Goal: Transaction & Acquisition: Obtain resource

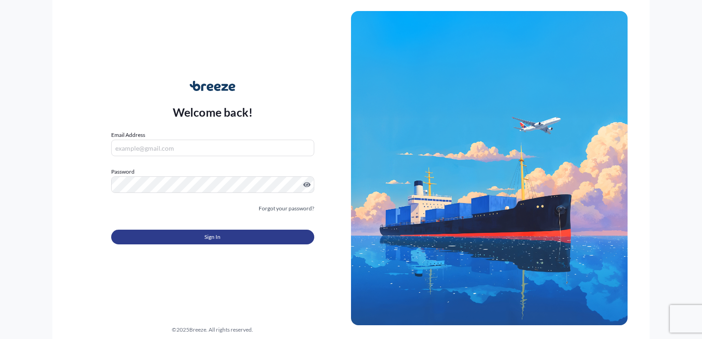
type input "[EMAIL_ADDRESS][DOMAIN_NAME]"
click at [220, 241] on span "Sign In" at bounding box center [213, 237] width 16 height 9
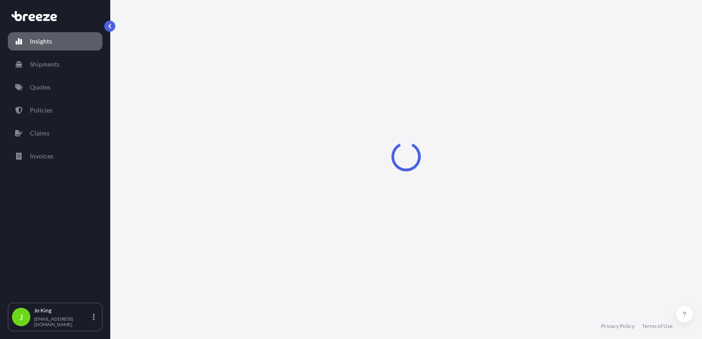
select select "2025"
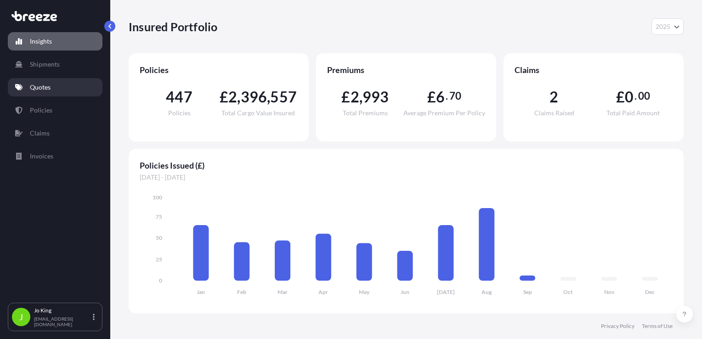
click at [46, 95] on link "Quotes" at bounding box center [55, 87] width 95 height 18
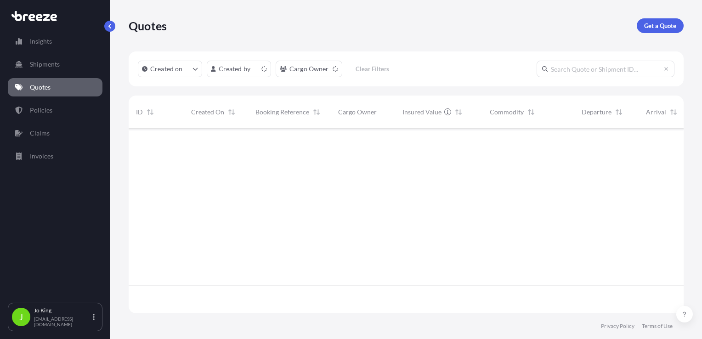
scroll to position [183, 548]
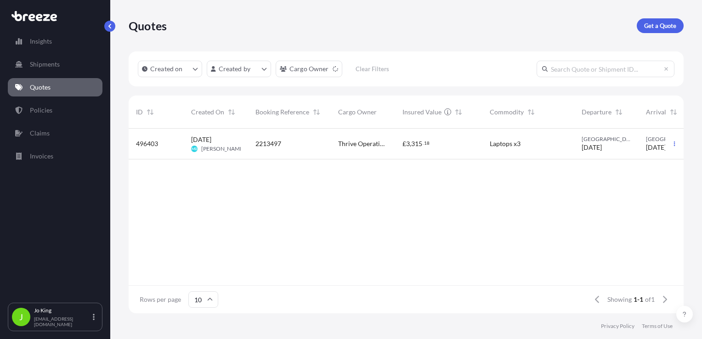
click at [661, 20] on link "Get a Quote" at bounding box center [660, 25] width 47 height 15
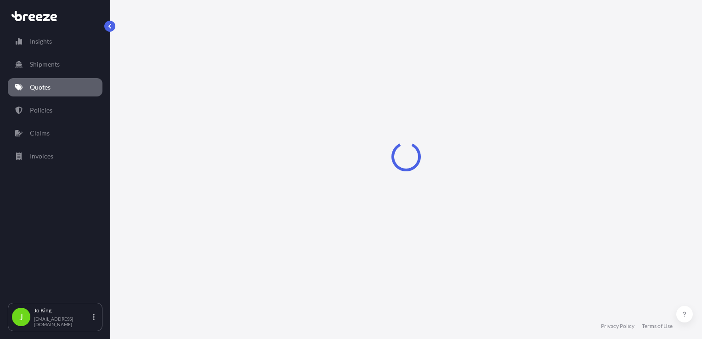
scroll to position [13, 0]
select select "Sea"
select select "1"
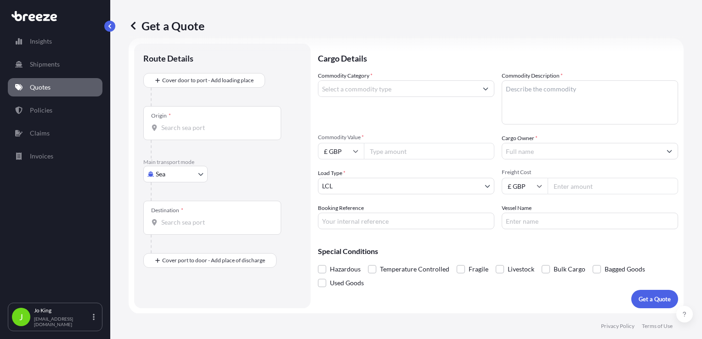
click at [186, 177] on body "Insights Shipments Quotes Policies Claims Invoices J [PERSON_NAME] [EMAIL_ADDRE…" at bounding box center [351, 169] width 702 height 339
click at [177, 233] on div "Road" at bounding box center [175, 230] width 57 height 17
select select "Road"
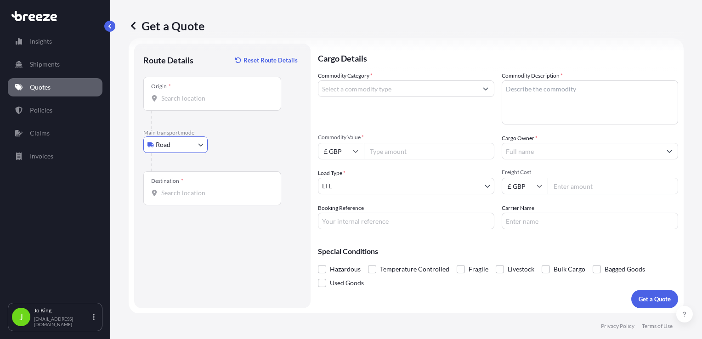
click at [178, 104] on div "Origin *" at bounding box center [212, 94] width 138 height 34
click at [178, 103] on input "Origin *" at bounding box center [215, 98] width 108 height 9
drag, startPoint x: 188, startPoint y: 91, endPoint x: 193, endPoint y: 99, distance: 9.9
click at [188, 91] on div "Origin *" at bounding box center [212, 94] width 138 height 34
click at [188, 94] on input "Origin * Please select an origin" at bounding box center [215, 98] width 108 height 9
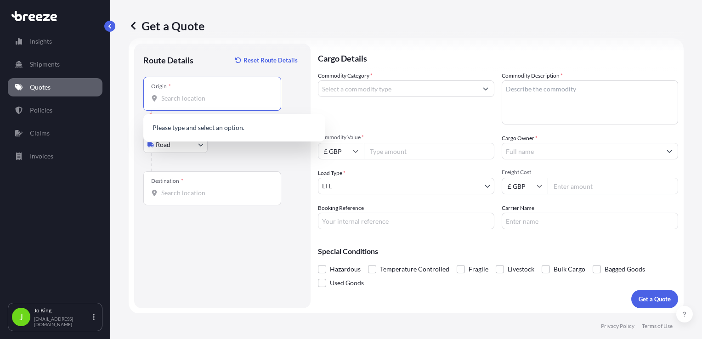
paste input "BT358GR"
click at [186, 128] on span "[STREET_ADDRESS]" at bounding box center [203, 128] width 57 height 9
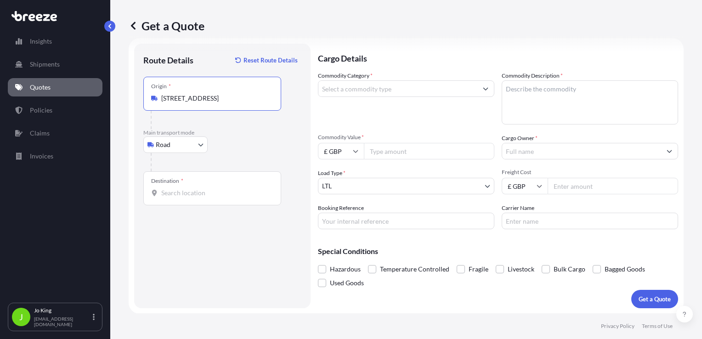
type input "[STREET_ADDRESS]"
click at [179, 192] on input "Destination *" at bounding box center [215, 192] width 108 height 9
drag, startPoint x: 186, startPoint y: 197, endPoint x: 172, endPoint y: 192, distance: 14.3
click at [172, 192] on input "Destination * Please select a destination" at bounding box center [215, 192] width 108 height 9
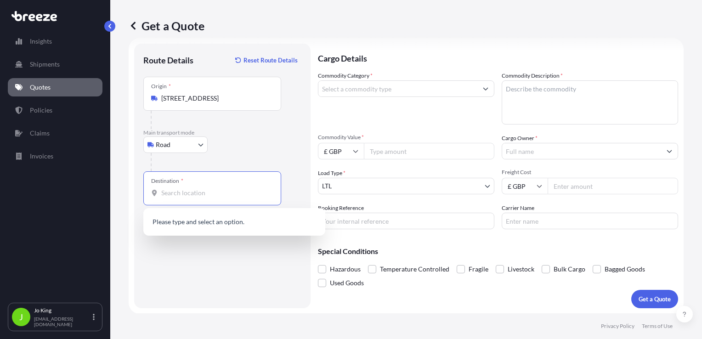
paste input "NW1 7AW"
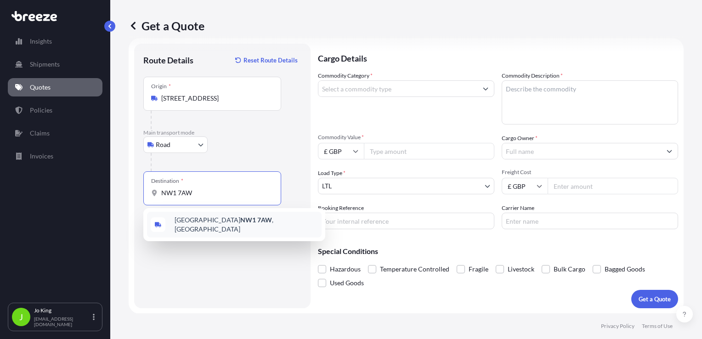
click at [184, 222] on span "London NW1 7AW , [GEOGRAPHIC_DATA]" at bounding box center [246, 225] width 143 height 18
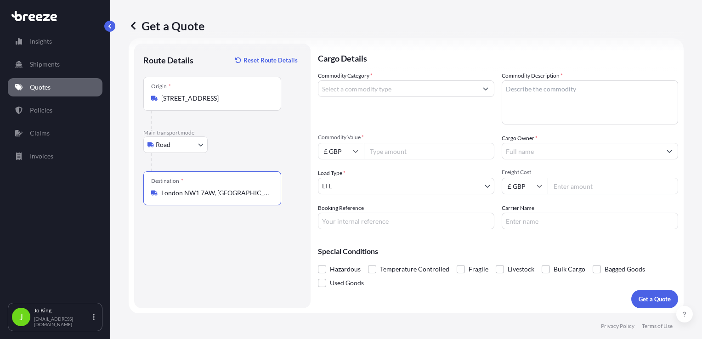
type input "London NW1 7AW, [GEOGRAPHIC_DATA]"
click at [360, 89] on input "Commodity Category *" at bounding box center [398, 88] width 159 height 17
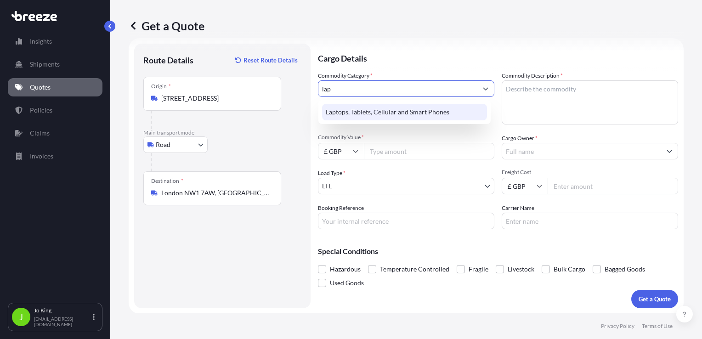
click at [399, 108] on div "Laptops, Tablets, Cellular and Smart Phones" at bounding box center [404, 112] width 165 height 17
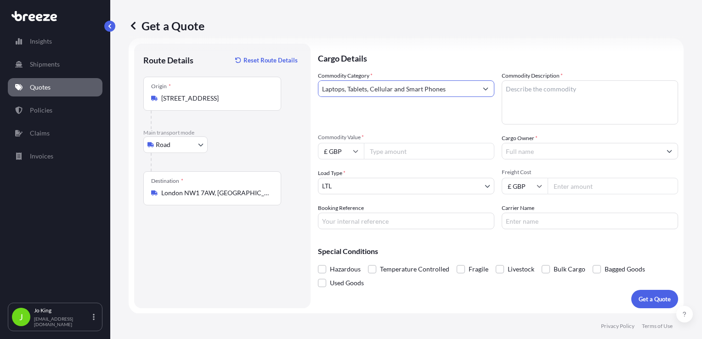
type input "Laptops, Tablets, Cellular and Smart Phones"
click at [545, 98] on textarea "Commodity Description *" at bounding box center [590, 102] width 177 height 44
type textarea "laptop"
click at [397, 155] on input "Commodity Value *" at bounding box center [429, 151] width 131 height 17
type input "1200"
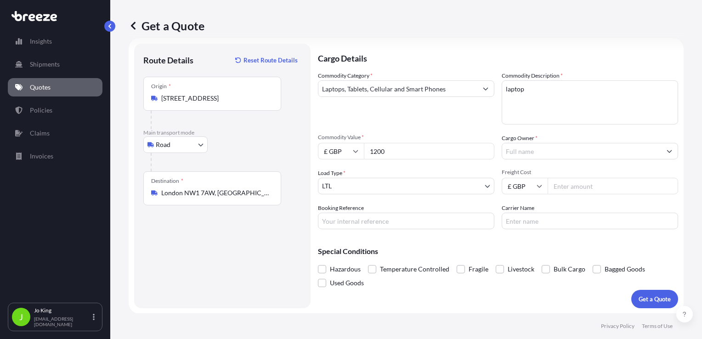
click at [553, 157] on input "Cargo Owner *" at bounding box center [581, 151] width 159 height 17
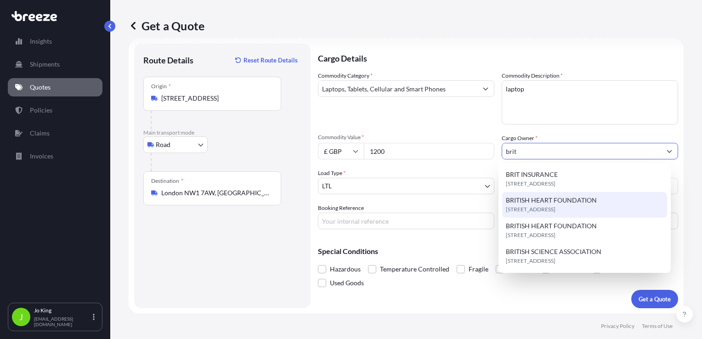
click at [552, 199] on span "BRITISH HEART FOUNDATION" at bounding box center [551, 200] width 91 height 9
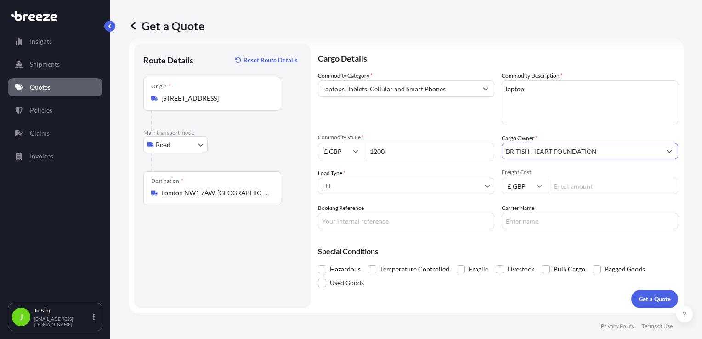
type input "BRITISH HEART FOUNDATION"
click at [568, 188] on input "Freight Cost" at bounding box center [613, 186] width 131 height 17
click at [406, 206] on div "Booking Reference" at bounding box center [406, 217] width 177 height 26
click at [552, 190] on input "Freight Cost" at bounding box center [613, 186] width 131 height 17
type input "20"
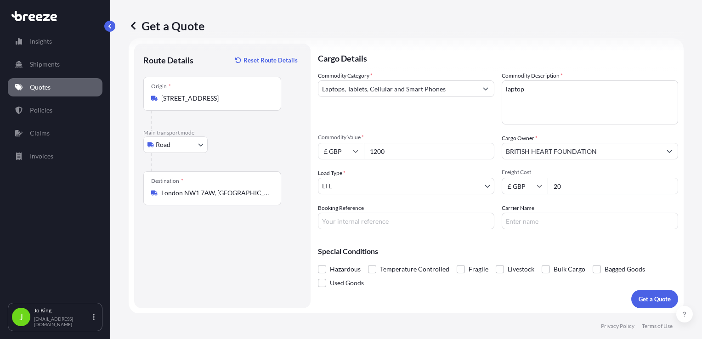
click at [417, 220] on input "Booking Reference" at bounding box center [406, 221] width 177 height 17
type input "2216070"
click at [563, 226] on input "Carrier Name" at bounding box center [590, 221] width 177 height 17
type input "DHL"
click at [639, 297] on p "Get a Quote" at bounding box center [655, 299] width 32 height 9
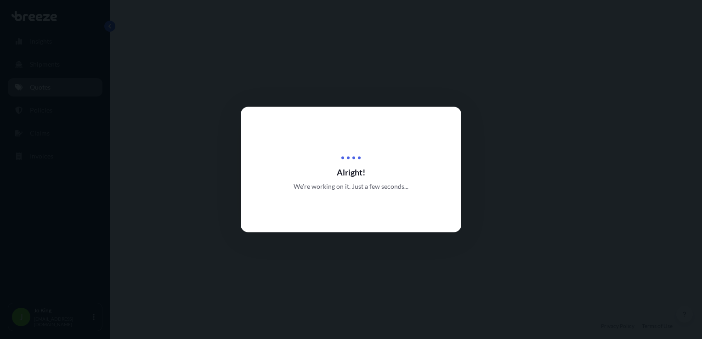
select select "Road"
select select "1"
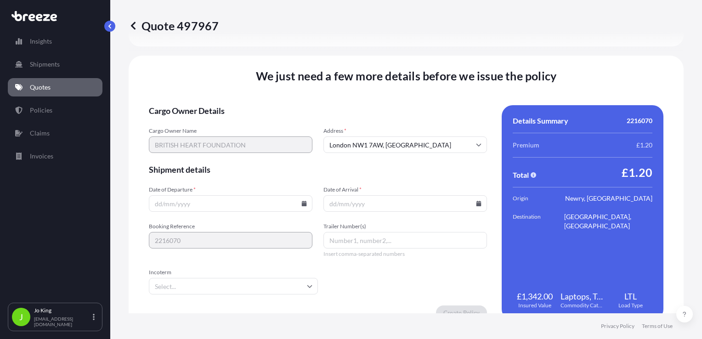
scroll to position [1146, 0]
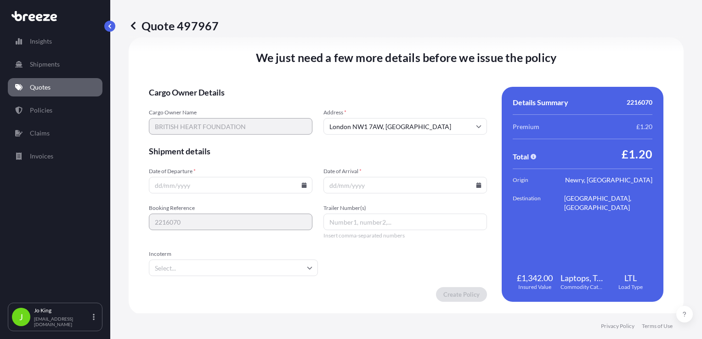
click at [302, 186] on icon at bounding box center [304, 185] width 5 height 6
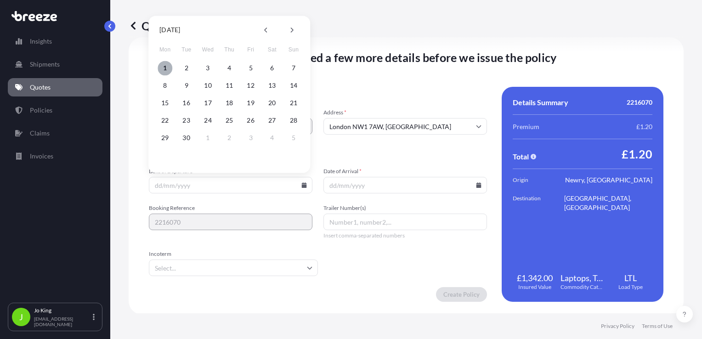
click at [165, 67] on button "1" at bounding box center [165, 68] width 15 height 15
type input "[DATE]"
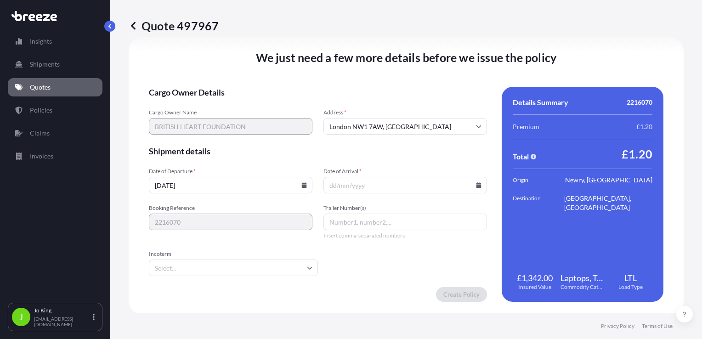
click at [477, 186] on icon at bounding box center [479, 185] width 5 height 6
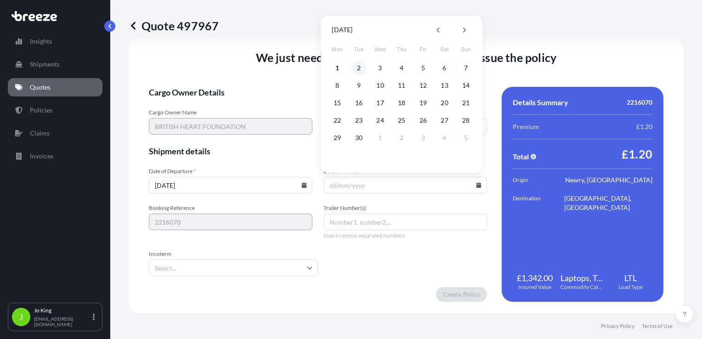
click at [358, 67] on button "2" at bounding box center [359, 68] width 15 height 15
type input "[DATE]"
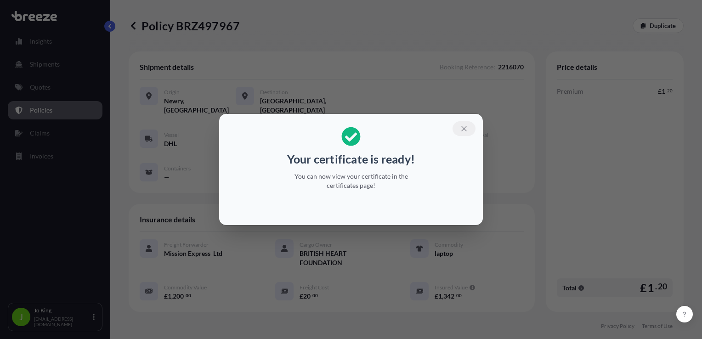
click at [462, 126] on icon "button" at bounding box center [464, 129] width 8 height 8
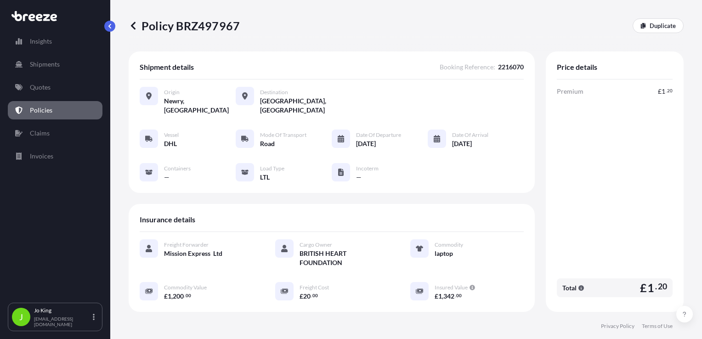
click at [202, 18] on p "Policy BRZ497967" at bounding box center [184, 25] width 111 height 15
click at [209, 25] on p "Policy BRZ497967" at bounding box center [184, 25] width 111 height 15
copy p "BRZ497967"
click at [53, 93] on link "Quotes" at bounding box center [55, 87] width 95 height 18
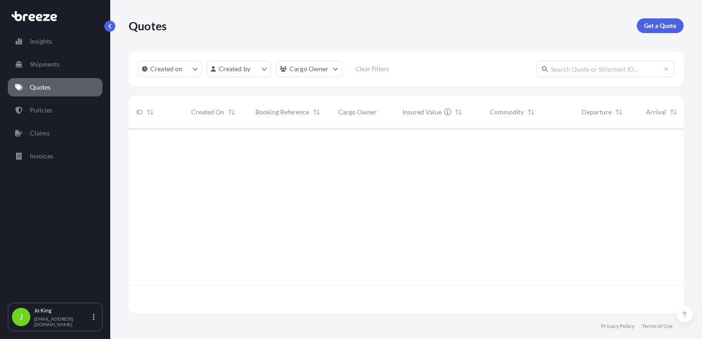
scroll to position [183, 548]
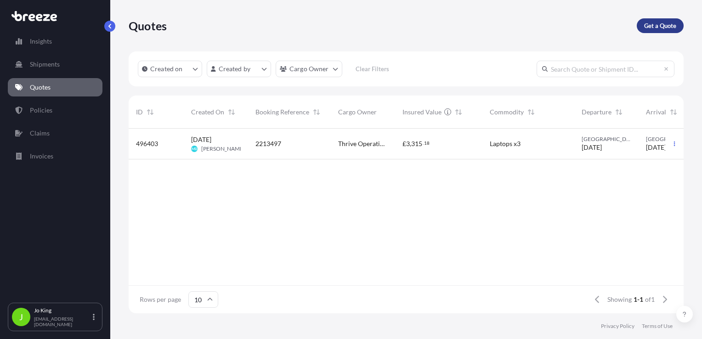
click at [662, 32] on link "Get a Quote" at bounding box center [660, 25] width 47 height 15
select select "Sea"
select select "1"
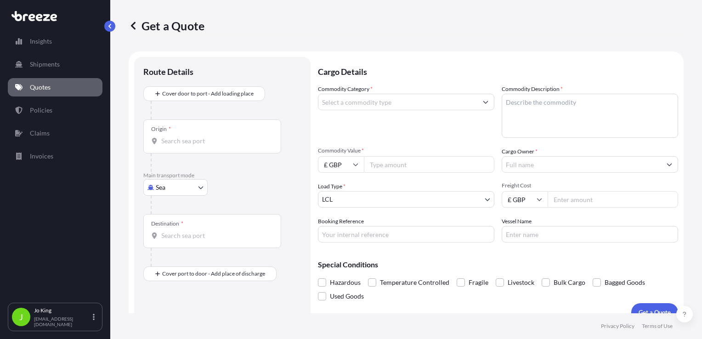
scroll to position [13, 0]
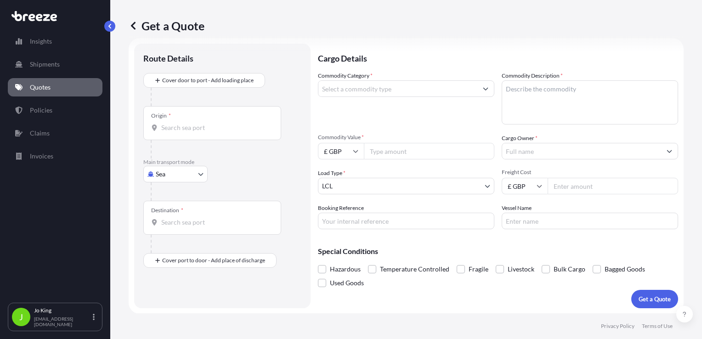
click at [185, 169] on body "Insights Shipments Quotes Policies Claims Invoices J [PERSON_NAME] [EMAIL_ADDRE…" at bounding box center [351, 169] width 702 height 339
click at [179, 232] on div "Road" at bounding box center [175, 230] width 57 height 17
select select "Road"
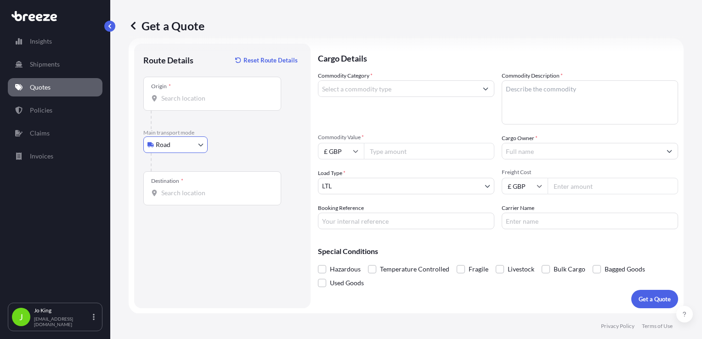
click at [177, 102] on input "Origin *" at bounding box center [215, 98] width 108 height 9
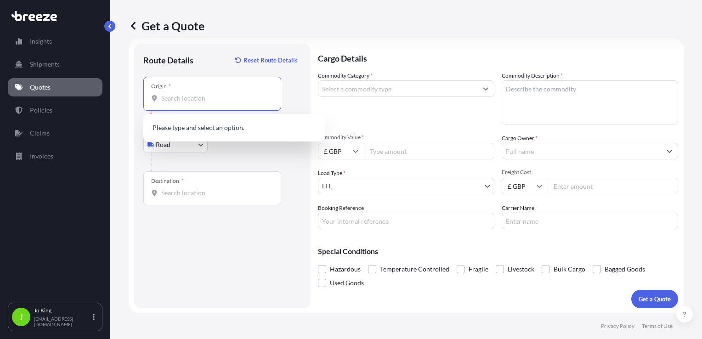
paste input "NW1 7AW"
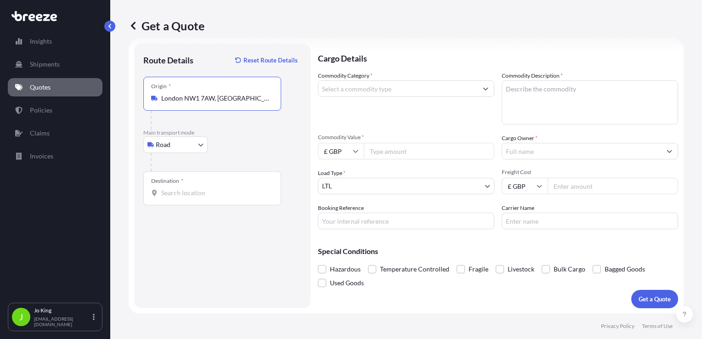
type input "London NW1 7AW, [GEOGRAPHIC_DATA]"
click at [180, 198] on div "Destination *" at bounding box center [212, 188] width 138 height 34
click at [180, 198] on input "Destination *" at bounding box center [215, 192] width 108 height 9
click at [202, 201] on div "Destination *" at bounding box center [212, 188] width 138 height 34
click at [202, 198] on input "Destination * Please select a destination" at bounding box center [215, 192] width 108 height 9
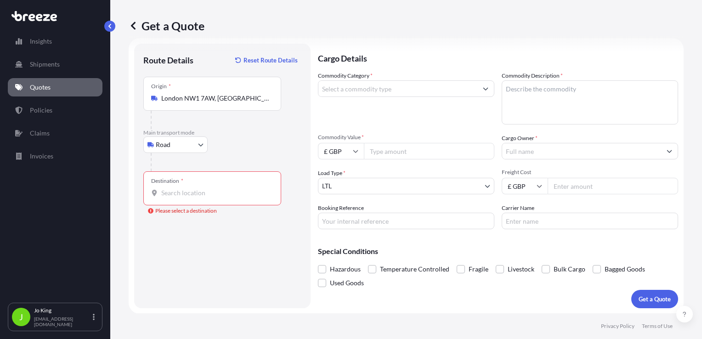
drag, startPoint x: 202, startPoint y: 199, endPoint x: 179, endPoint y: 185, distance: 26.7
click at [171, 200] on div "Destination *" at bounding box center [212, 188] width 138 height 34
click at [171, 198] on input "Destination * Please select a destination" at bounding box center [215, 192] width 108 height 9
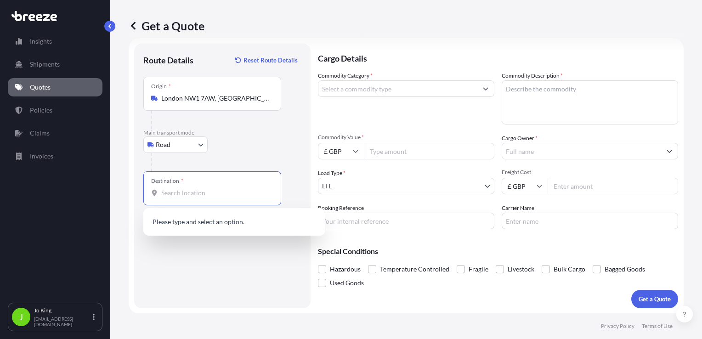
click at [179, 184] on div "Destination *" at bounding box center [212, 188] width 138 height 34
click at [179, 188] on input "Destination * Please select a destination" at bounding box center [215, 192] width 108 height 9
paste input "NW1 7AW"
type input "NW1 7AW"
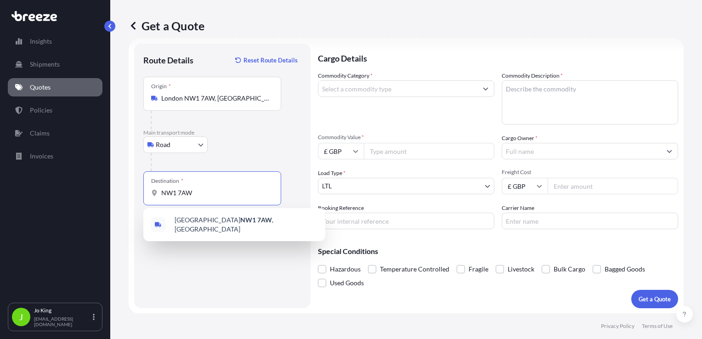
drag, startPoint x: 200, startPoint y: 197, endPoint x: 152, endPoint y: 198, distance: 48.3
click at [152, 198] on div "Destination * NW1 7AW" at bounding box center [212, 188] width 138 height 34
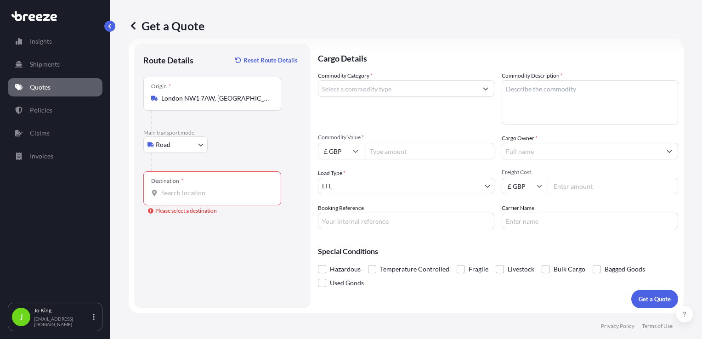
drag, startPoint x: 189, startPoint y: 198, endPoint x: 172, endPoint y: 193, distance: 17.9
click at [171, 196] on input "Destination * Please select a destination" at bounding box center [215, 192] width 108 height 9
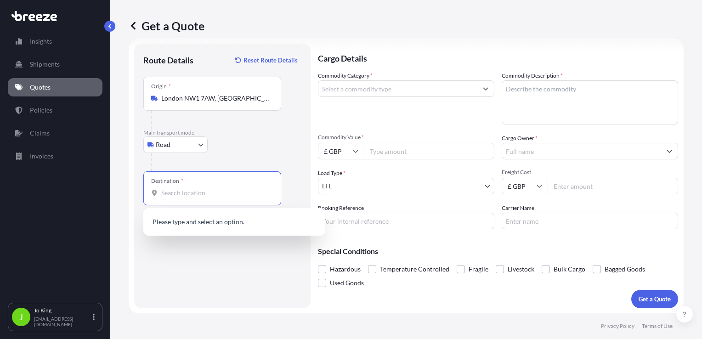
paste input "BT45 8PN"
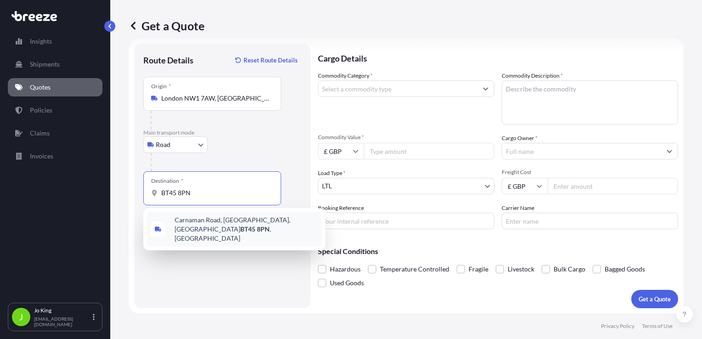
click at [213, 222] on span "[STREET_ADDRESS]" at bounding box center [246, 230] width 143 height 28
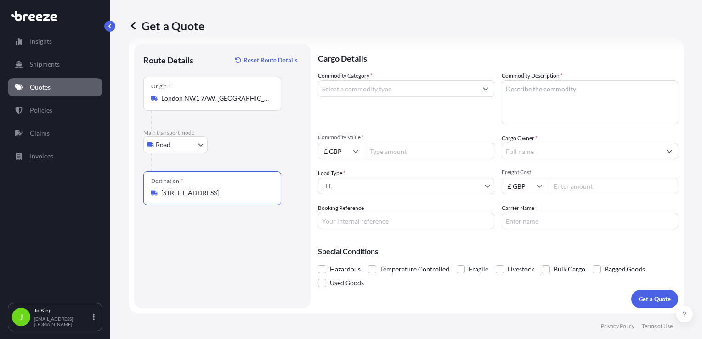
type input "[STREET_ADDRESS]"
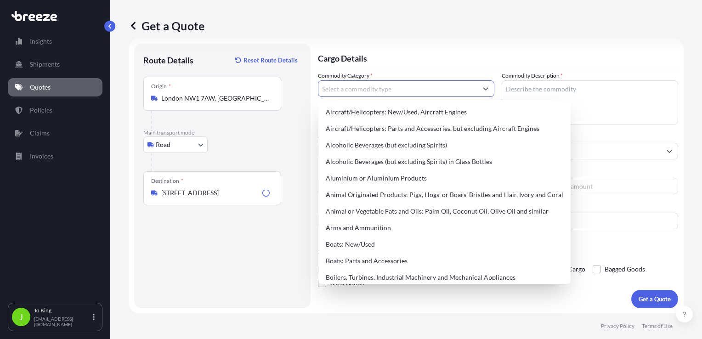
click at [390, 90] on input "Commodity Category *" at bounding box center [398, 88] width 159 height 17
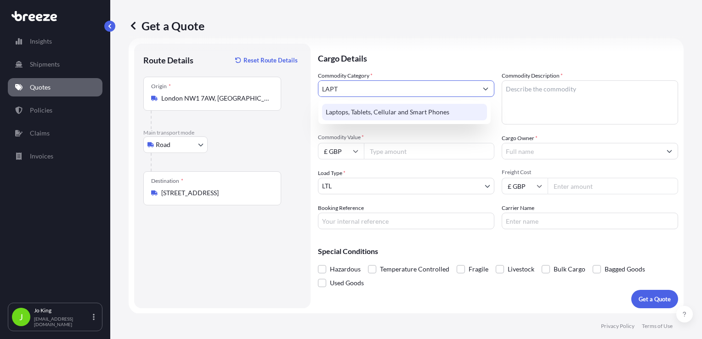
click at [394, 116] on div "Laptops, Tablets, Cellular and Smart Phones" at bounding box center [404, 112] width 165 height 17
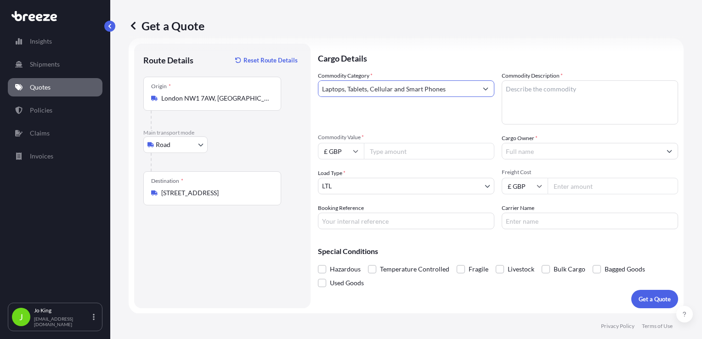
type input "Laptops, Tablets, Cellular and Smart Phones"
click at [585, 98] on textarea "Commodity Description *" at bounding box center [590, 102] width 177 height 44
type textarea "LAPTOP"
drag, startPoint x: 381, startPoint y: 152, endPoint x: 384, endPoint y: 145, distance: 7.2
click at [381, 151] on input "Commodity Value *" at bounding box center [429, 151] width 131 height 17
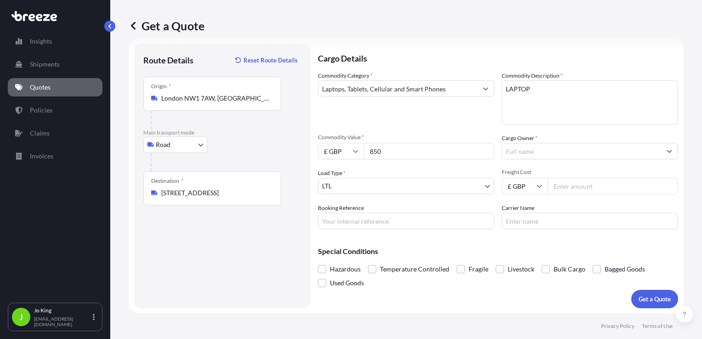
type input "850"
click at [542, 147] on input "Cargo Owner *" at bounding box center [581, 151] width 159 height 17
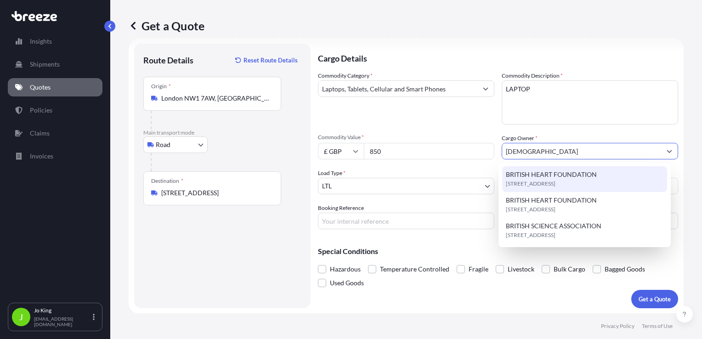
click at [554, 176] on span "BRITISH HEART FOUNDATION" at bounding box center [551, 174] width 91 height 9
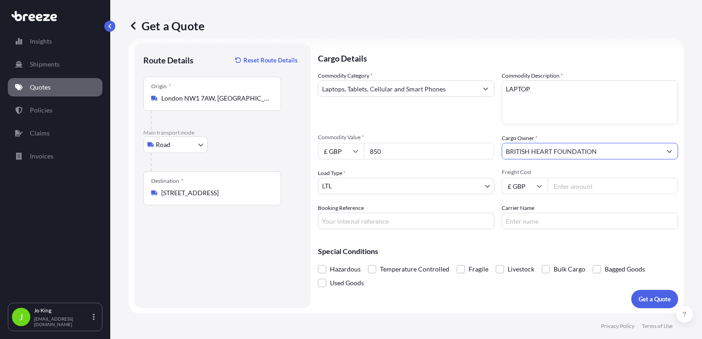
type input "BRITISH HEART FOUNDATION"
click at [571, 187] on input "Freight Cost" at bounding box center [613, 186] width 131 height 17
type input "102.24"
click at [397, 224] on input "Booking Reference" at bounding box center [406, 221] width 177 height 17
type input "2216891"
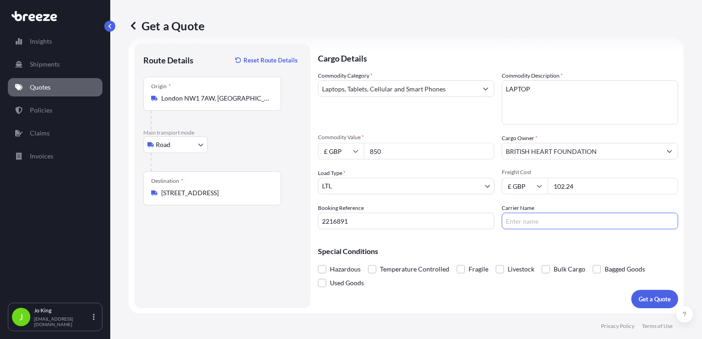
click at [521, 221] on input "Carrier Name" at bounding box center [590, 221] width 177 height 17
type input "NORSK"
click at [650, 298] on p "Get a Quote" at bounding box center [655, 299] width 32 height 9
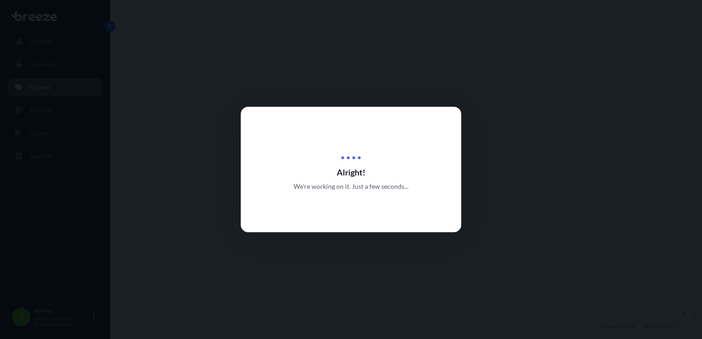
select select "Road"
select select "1"
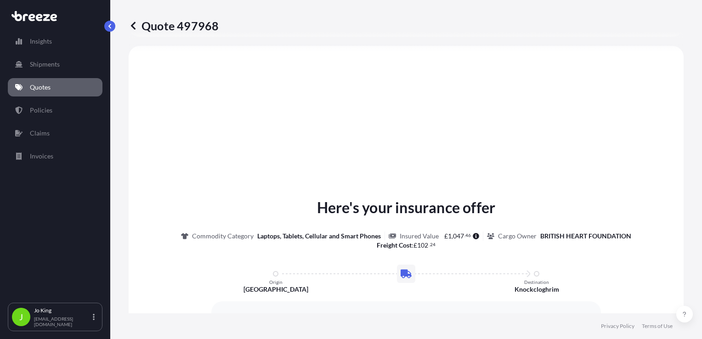
scroll to position [474, 0]
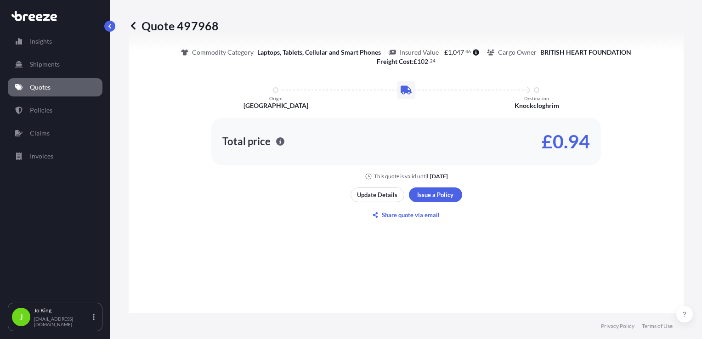
click at [430, 204] on div "Update Details Issue a Policy Share quote via email" at bounding box center [407, 205] width 112 height 35
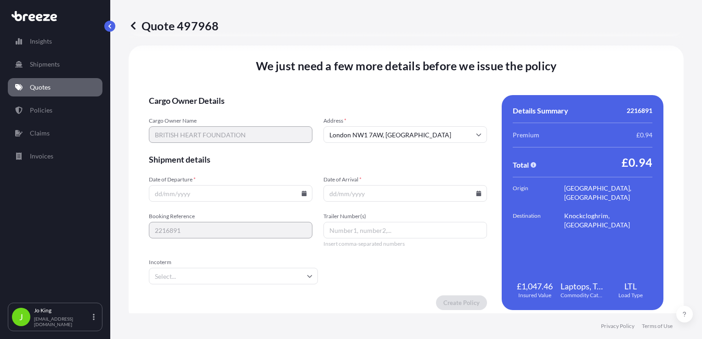
scroll to position [1146, 0]
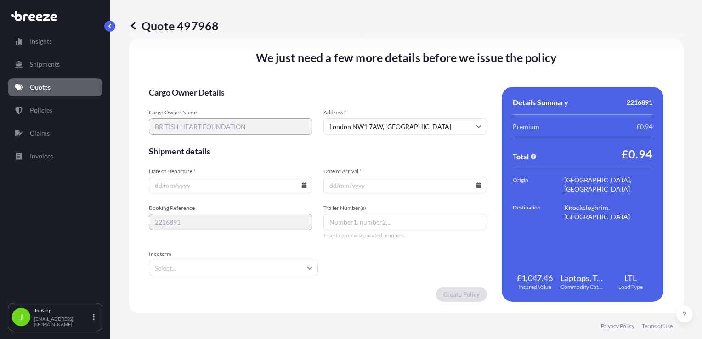
click at [302, 186] on icon at bounding box center [304, 185] width 5 height 6
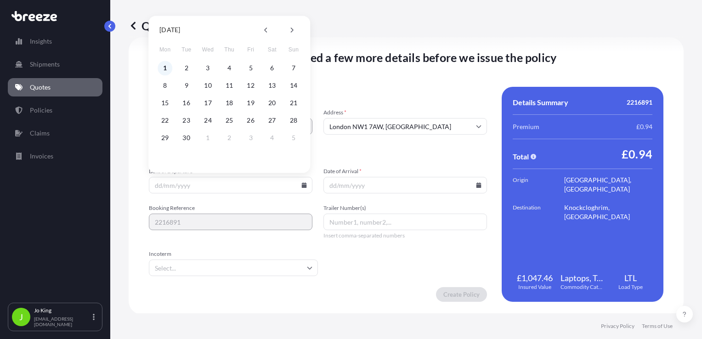
click at [163, 70] on button "1" at bounding box center [165, 68] width 15 height 15
type input "[DATE]"
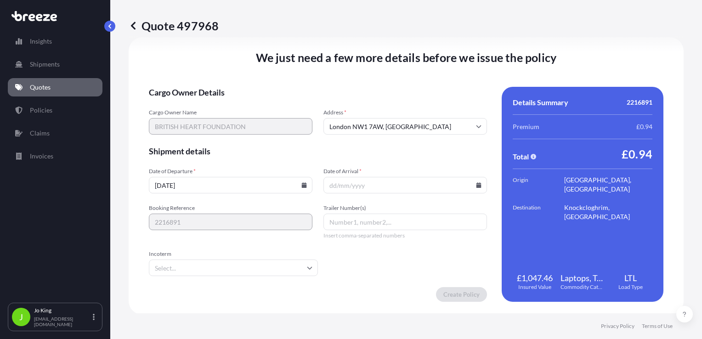
click at [477, 184] on icon at bounding box center [479, 185] width 5 height 6
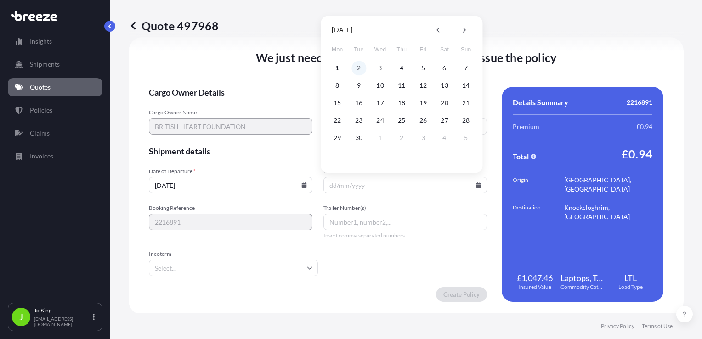
click at [359, 67] on button "2" at bounding box center [359, 68] width 15 height 15
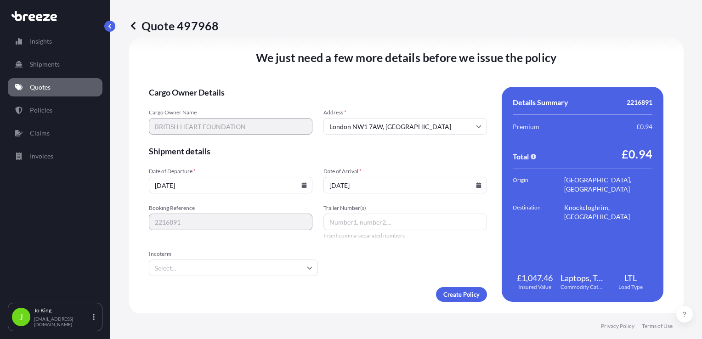
type input "[DATE]"
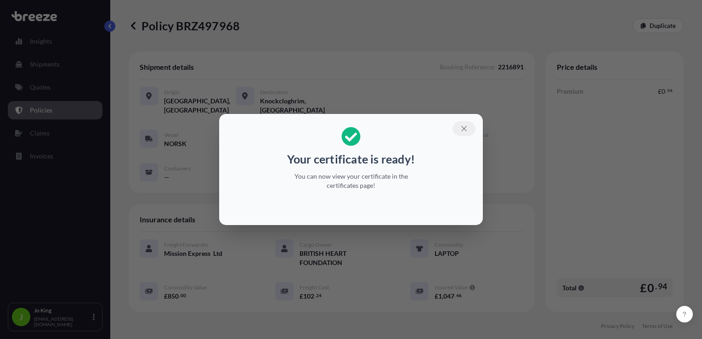
click at [470, 125] on button "button" at bounding box center [464, 128] width 23 height 15
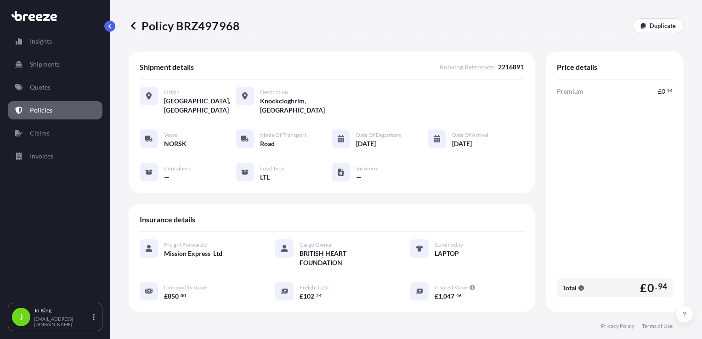
click at [208, 29] on p "Policy BRZ497968" at bounding box center [184, 25] width 111 height 15
copy p "BRZ497968"
click at [40, 87] on p "Quotes" at bounding box center [40, 87] width 21 height 9
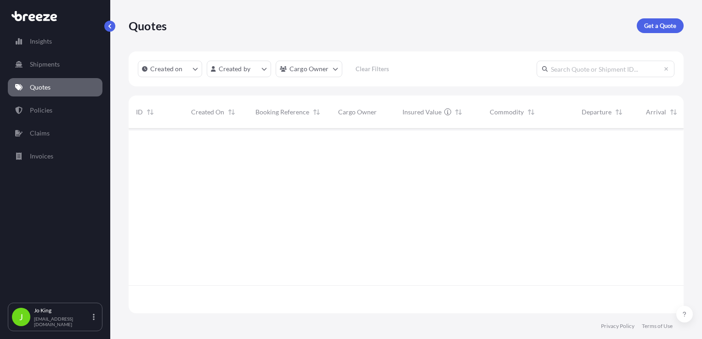
scroll to position [183, 548]
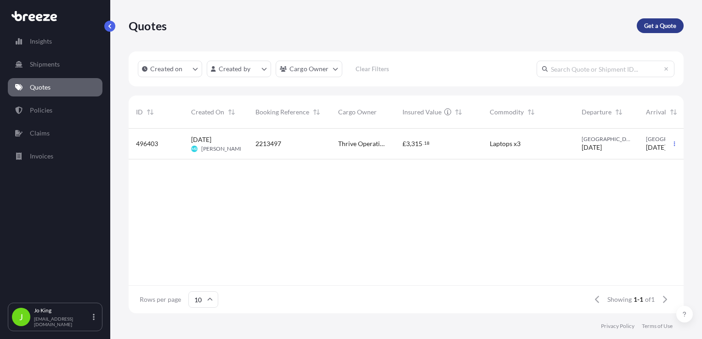
click at [663, 29] on p "Get a Quote" at bounding box center [660, 25] width 32 height 9
select select "Sea"
select select "1"
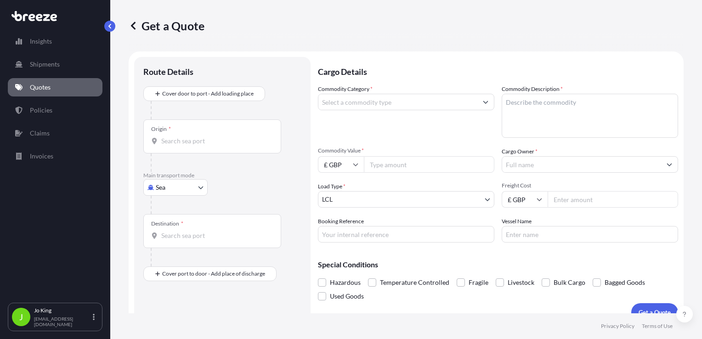
scroll to position [13, 0]
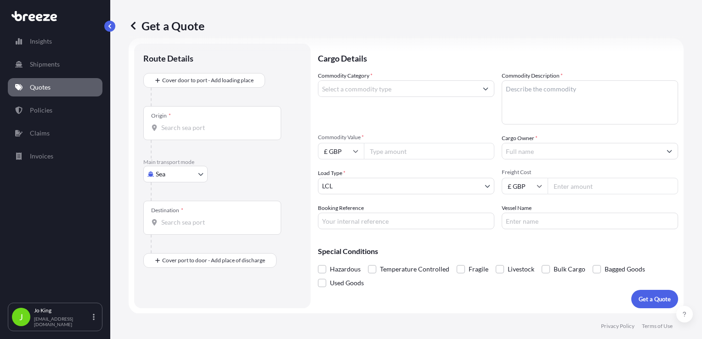
click at [179, 173] on body "Insights Shipments Quotes Policies Claims Invoices J [PERSON_NAME] [EMAIL_ADDRE…" at bounding box center [351, 169] width 702 height 339
click at [175, 231] on span "Road" at bounding box center [168, 230] width 15 height 9
select select "Road"
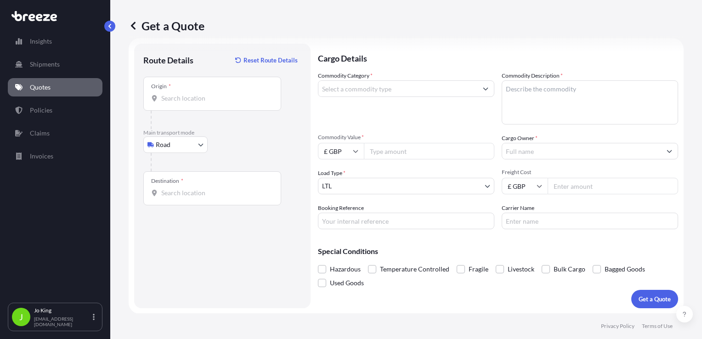
drag, startPoint x: 193, startPoint y: 103, endPoint x: 178, endPoint y: 95, distance: 16.9
click at [178, 95] on input "Origin *" at bounding box center [215, 98] width 108 height 9
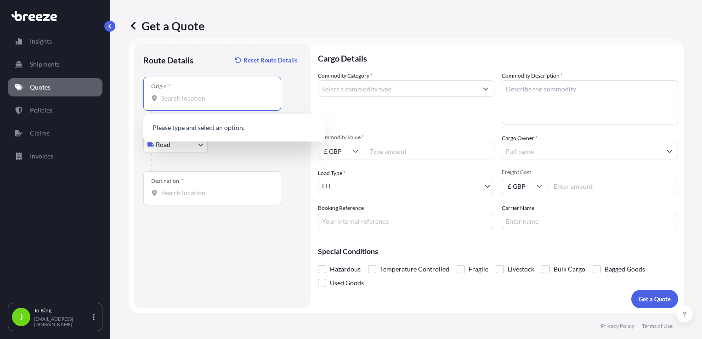
paste input "BS6 6YP"
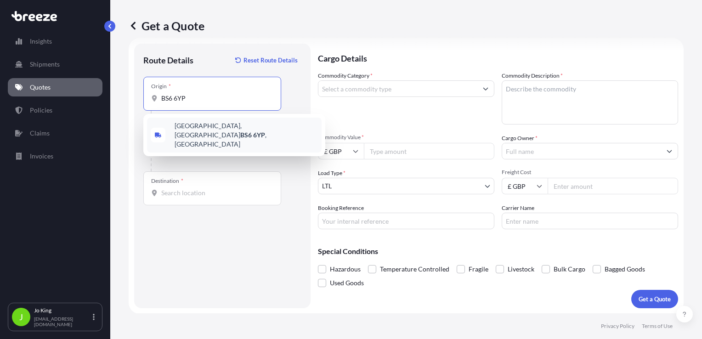
click at [193, 129] on span "[STREET_ADDRESS]" at bounding box center [246, 135] width 143 height 28
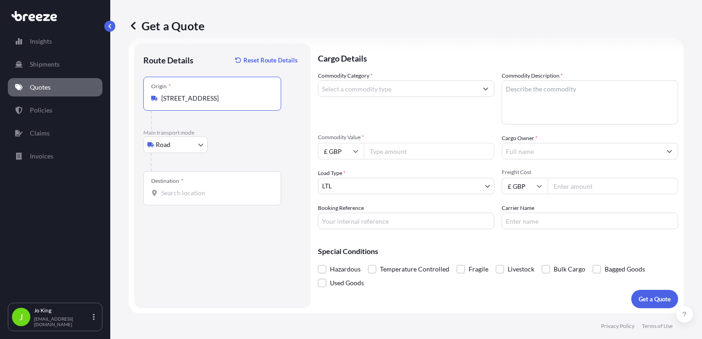
type input "[STREET_ADDRESS]"
click at [176, 199] on div "Destination *" at bounding box center [212, 188] width 138 height 34
click at [176, 198] on input "Destination *" at bounding box center [215, 192] width 108 height 9
drag, startPoint x: 195, startPoint y: 201, endPoint x: 195, endPoint y: 193, distance: 8.7
click at [195, 197] on div "Destination *" at bounding box center [212, 188] width 138 height 34
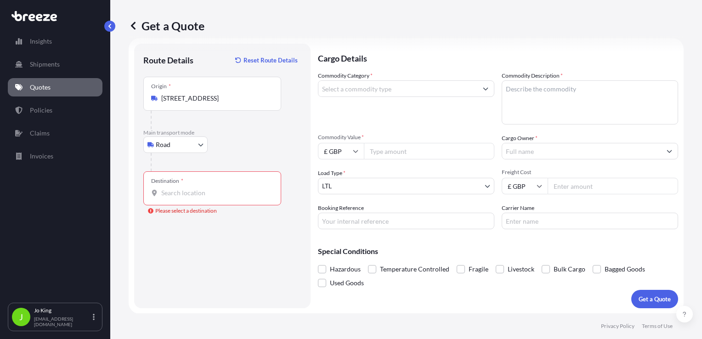
click at [195, 197] on input "Destination * Please select a destination" at bounding box center [215, 192] width 108 height 9
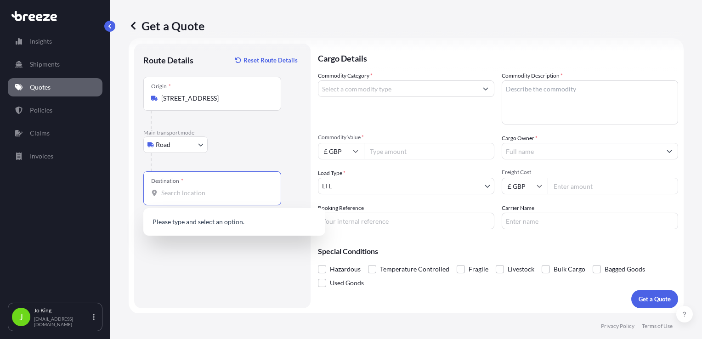
click at [195, 192] on input "Destination * Please select a destination" at bounding box center [215, 192] width 108 height 9
paste input "NW1 7AW"
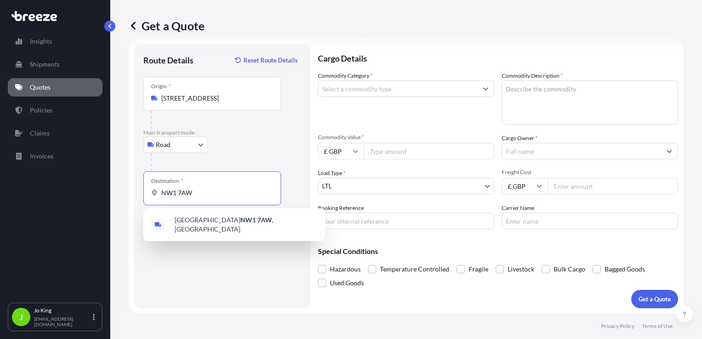
type input "NW1 7AW"
click at [391, 89] on input "Commodity Category *" at bounding box center [398, 88] width 159 height 17
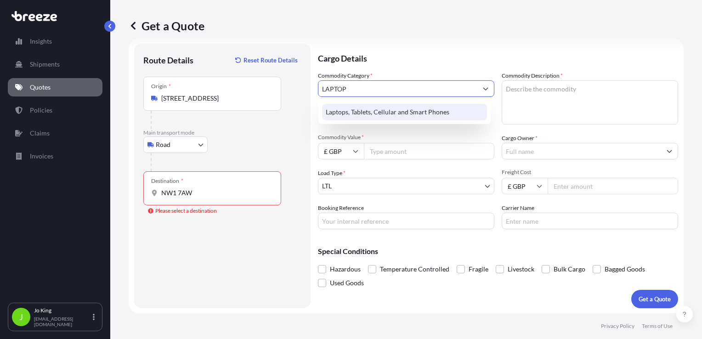
type input "LAPTOP"
click at [391, 122] on div "Laptops, Tablets, Cellular and Smart Phones" at bounding box center [405, 112] width 172 height 24
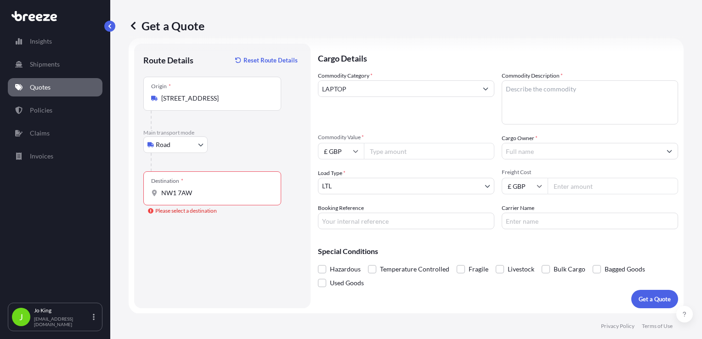
click at [207, 196] on input "NW1 7AW" at bounding box center [215, 192] width 108 height 9
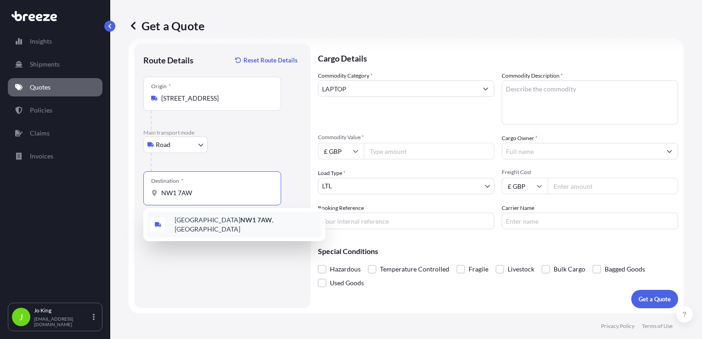
click at [191, 225] on span "London NW1 7AW , [GEOGRAPHIC_DATA]" at bounding box center [246, 225] width 143 height 18
type input "London NW1 7AW, [GEOGRAPHIC_DATA]"
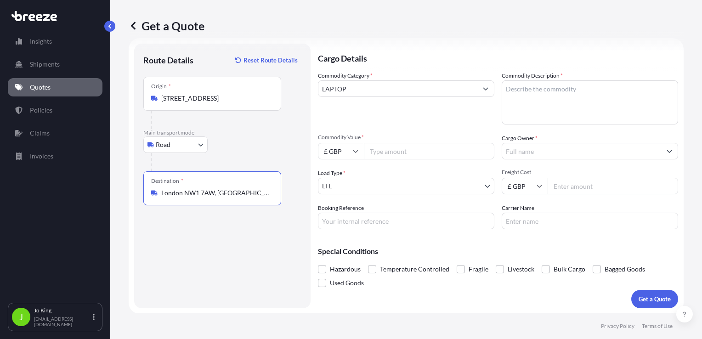
click at [541, 95] on textarea "Commodity Description *" at bounding box center [590, 102] width 177 height 44
type textarea "LAPTOP & MOBILE"
click at [418, 148] on input "Commodity Value *" at bounding box center [429, 151] width 131 height 17
type input "1300"
click at [544, 151] on input "Cargo Owner *" at bounding box center [581, 151] width 159 height 17
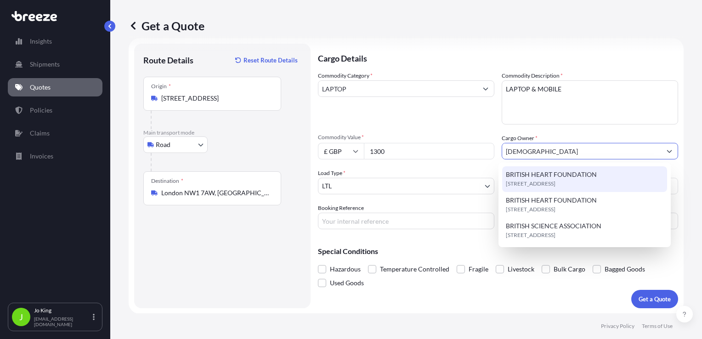
click at [549, 172] on span "BRITISH HEART FOUNDATION" at bounding box center [551, 174] width 91 height 9
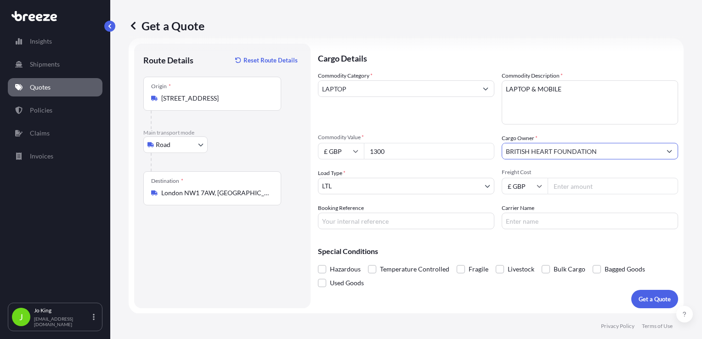
type input "BRITISH HEART FOUNDATION"
click at [563, 185] on input "Freight Cost" at bounding box center [613, 186] width 131 height 17
type input "30.80"
click at [408, 223] on input "Booking Reference" at bounding box center [406, 221] width 177 height 17
type input "2217007"
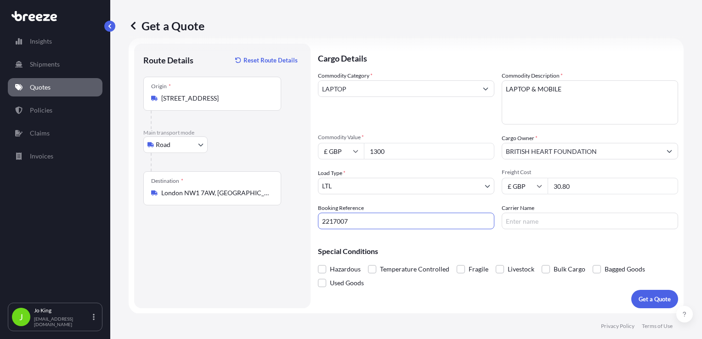
click at [551, 222] on input "Carrier Name" at bounding box center [590, 221] width 177 height 17
type input "DPD"
click at [645, 308] on button "Get a Quote" at bounding box center [655, 299] width 47 height 18
click at [641, 300] on p "Get a Quote" at bounding box center [655, 299] width 32 height 9
click at [347, 82] on input "LAPTOP" at bounding box center [398, 88] width 159 height 17
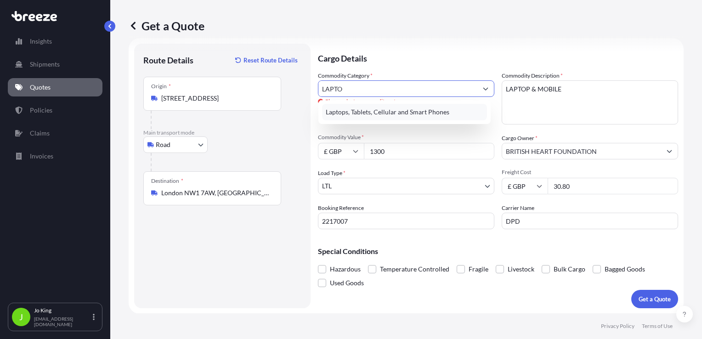
click at [382, 116] on div "Laptops, Tablets, Cellular and Smart Phones" at bounding box center [404, 112] width 165 height 17
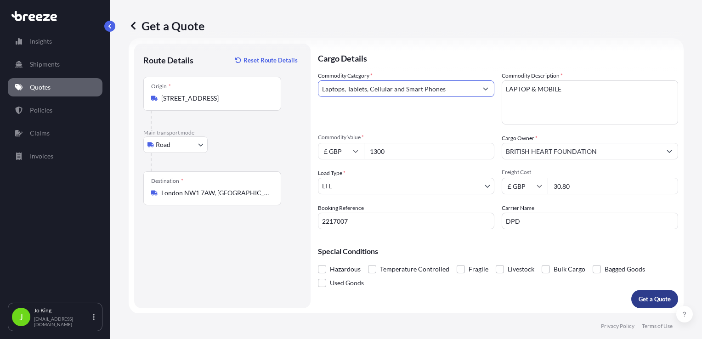
type input "Laptops, Tablets, Cellular and Smart Phones"
click at [651, 303] on p "Get a Quote" at bounding box center [655, 299] width 32 height 9
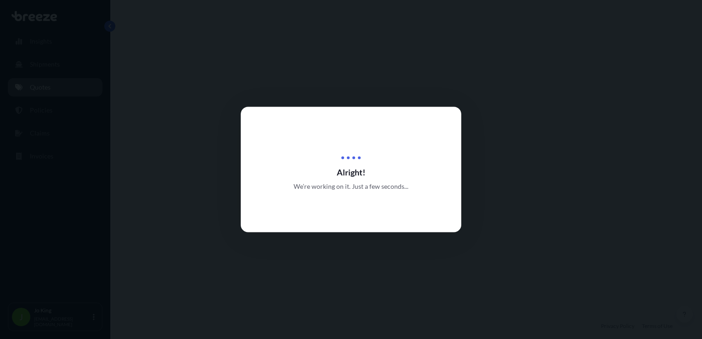
select select "Road"
select select "1"
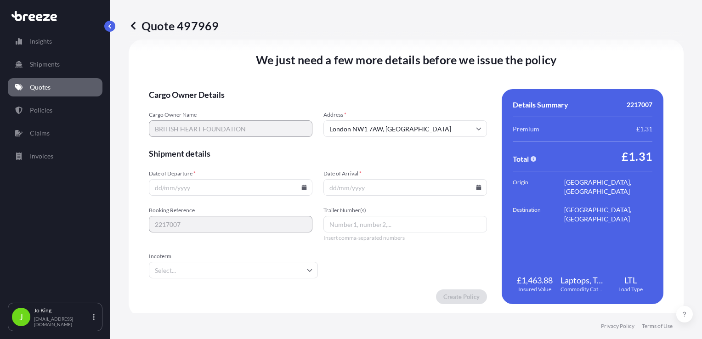
scroll to position [1146, 0]
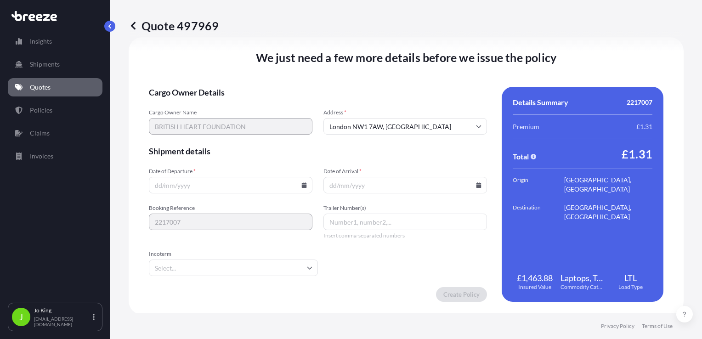
click at [302, 186] on icon at bounding box center [304, 185] width 5 height 6
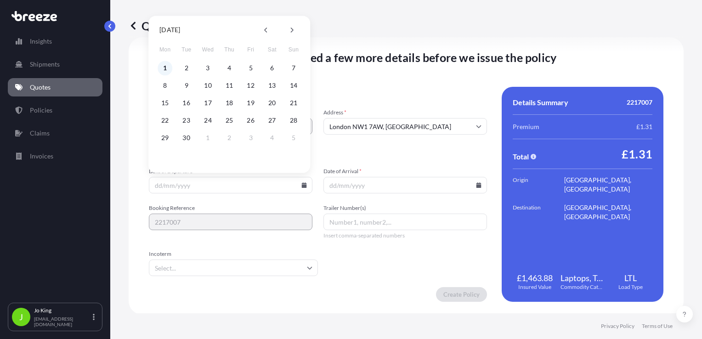
click at [165, 66] on button "1" at bounding box center [165, 68] width 15 height 15
type input "[DATE]"
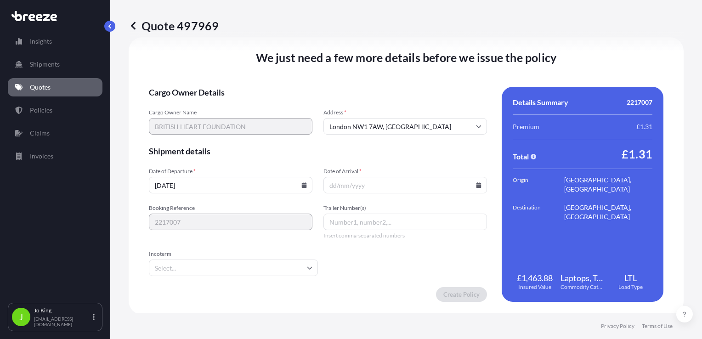
click at [477, 186] on icon at bounding box center [479, 185] width 5 height 6
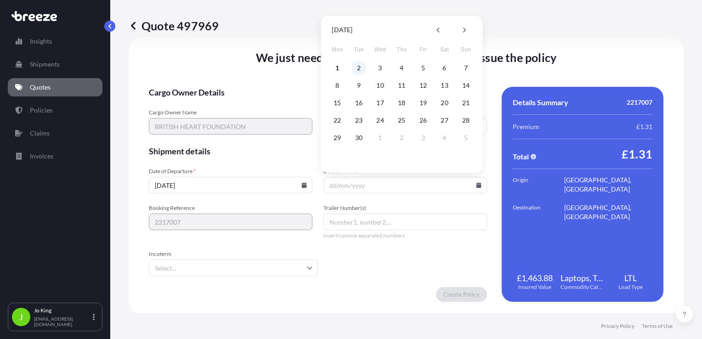
click at [357, 67] on button "2" at bounding box center [359, 68] width 15 height 15
type input "[DATE]"
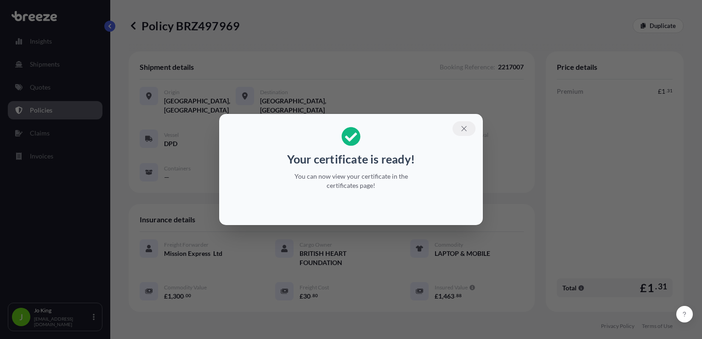
click at [458, 129] on button "button" at bounding box center [464, 128] width 23 height 15
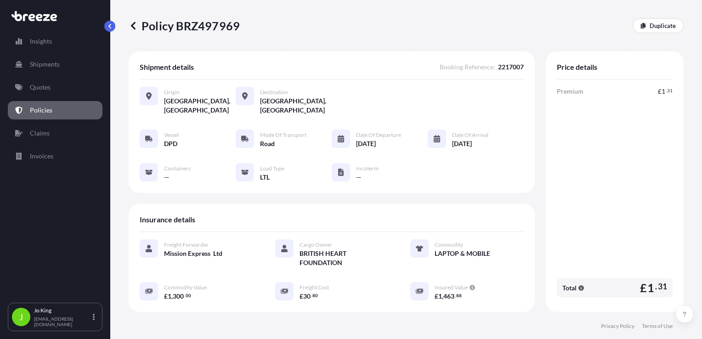
click at [186, 29] on p "Policy BRZ497969" at bounding box center [184, 25] width 111 height 15
copy p "BRZ497969"
